Goal: Transaction & Acquisition: Purchase product/service

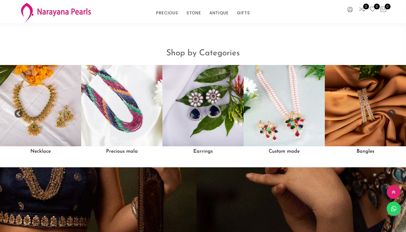
scroll to position [459, 0]
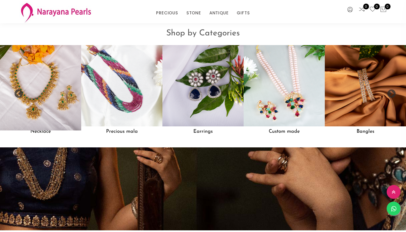
click at [50, 108] on img at bounding box center [40, 85] width 89 height 89
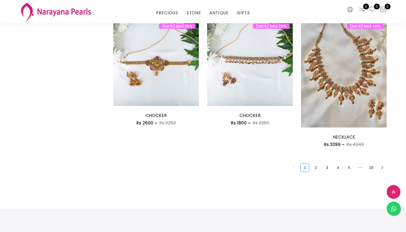
scroll to position [744, 0]
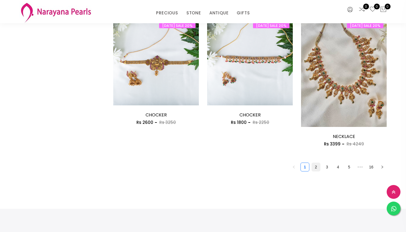
click at [317, 165] on link "2" at bounding box center [316, 167] width 8 height 8
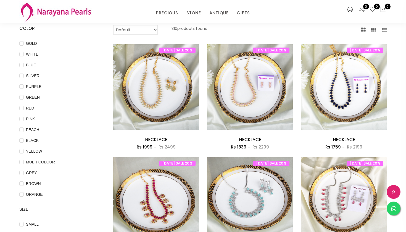
scroll to position [71, 0]
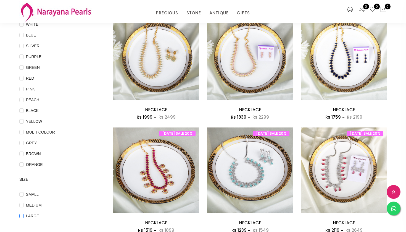
click at [22, 215] on input "LARGE" at bounding box center [21, 220] width 4 height 12
checkbox input "true"
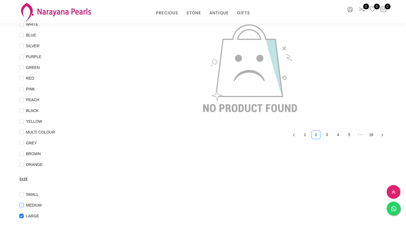
click at [22, 203] on input "MEDIUM" at bounding box center [21, 209] width 4 height 12
checkbox input "true"
click at [22, 194] on input "SMALL" at bounding box center [21, 198] width 4 height 12
checkbox input "false"
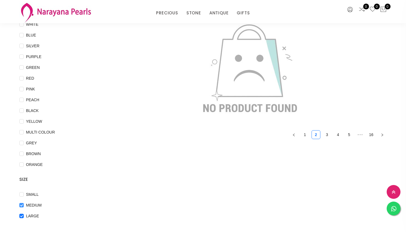
click at [21, 207] on input "MEDIUM" at bounding box center [21, 209] width 4 height 12
checkbox input "false"
click at [20, 216] on input "LARGE" at bounding box center [21, 220] width 4 height 12
checkbox input "false"
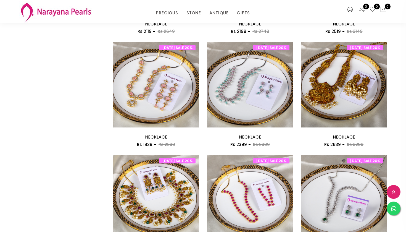
scroll to position [339, 0]
